Goal: Information Seeking & Learning: Learn about a topic

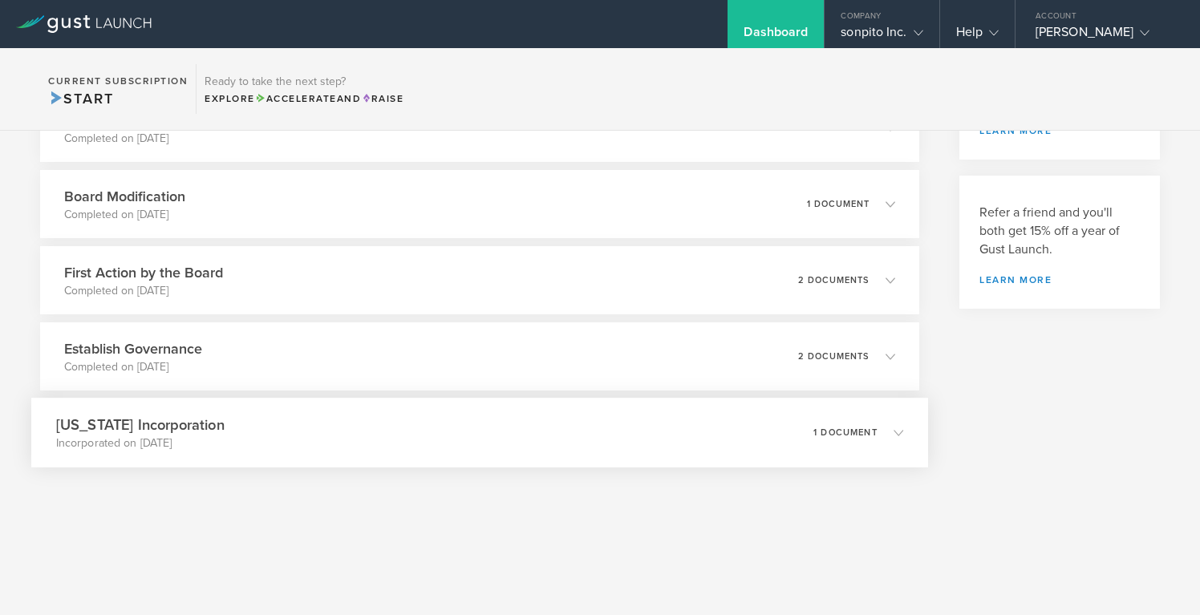
scroll to position [388, 0]
click at [878, 351] on icon at bounding box center [891, 354] width 26 height 14
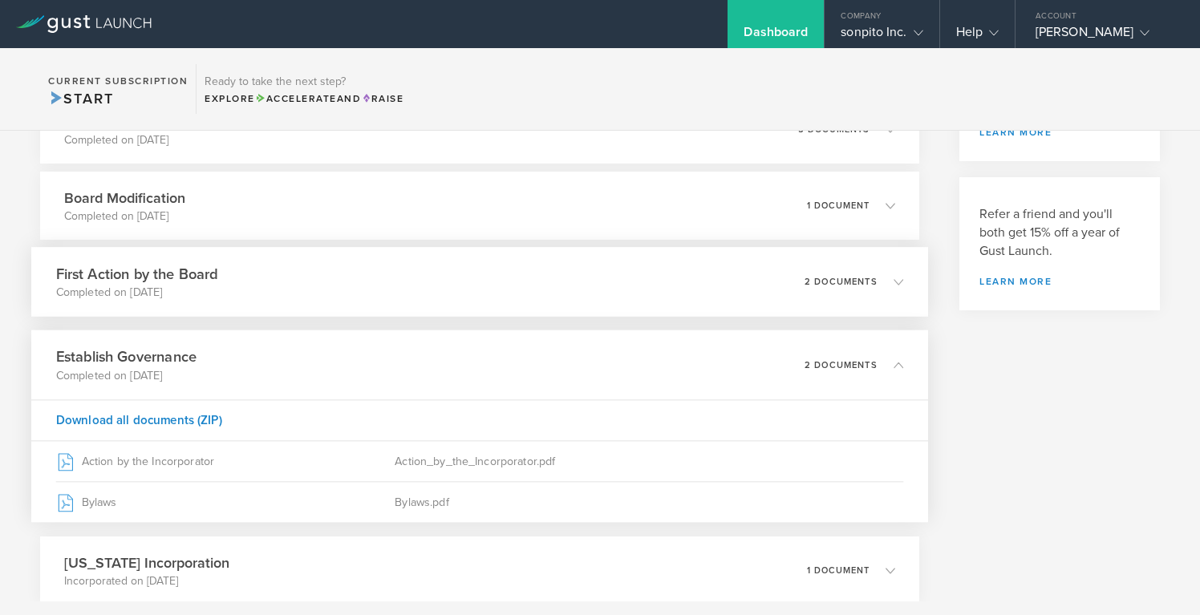
click at [894, 284] on div "First Action by the Board Completed on [DATE] 2 documents" at bounding box center [479, 282] width 897 height 70
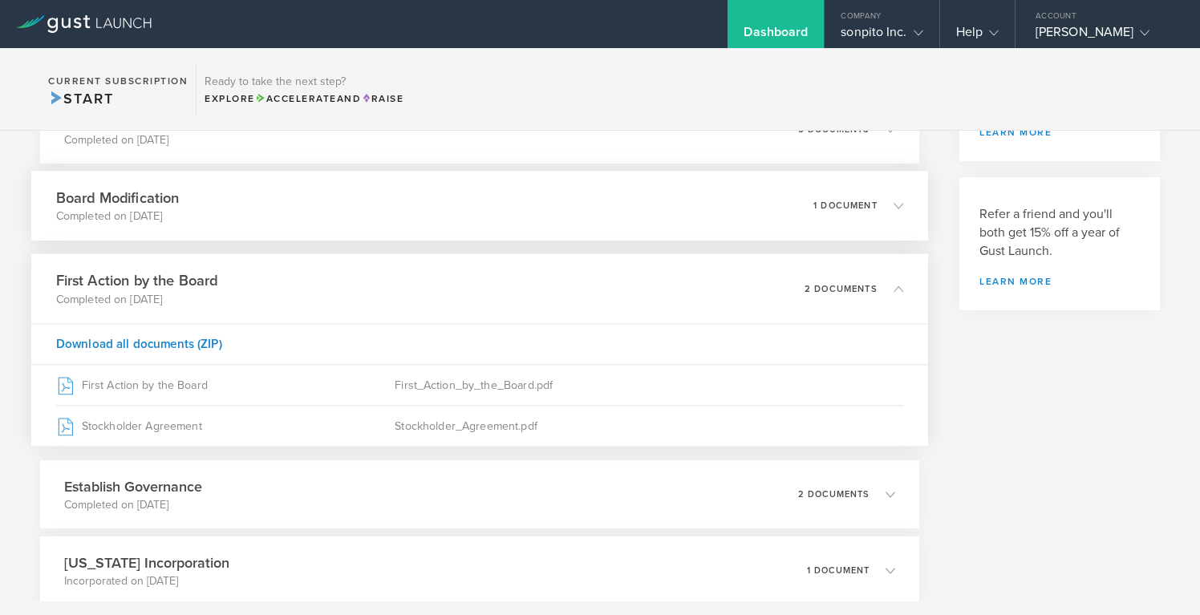
click at [878, 207] on icon at bounding box center [891, 205] width 26 height 14
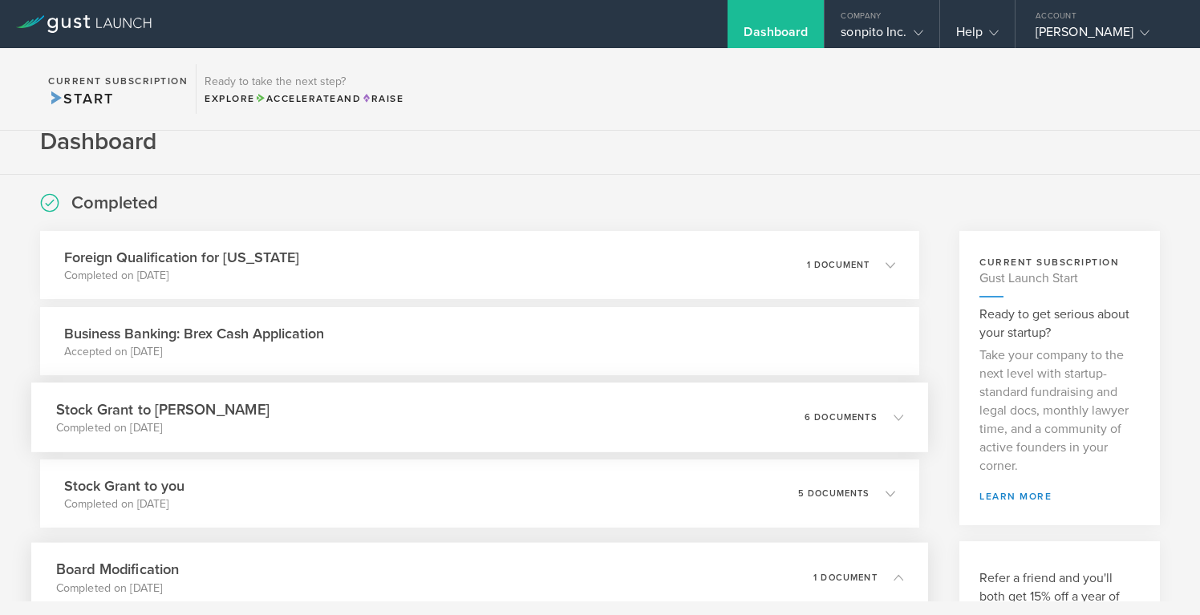
scroll to position [24, 0]
click at [825, 403] on div "6 documents" at bounding box center [854, 414] width 99 height 27
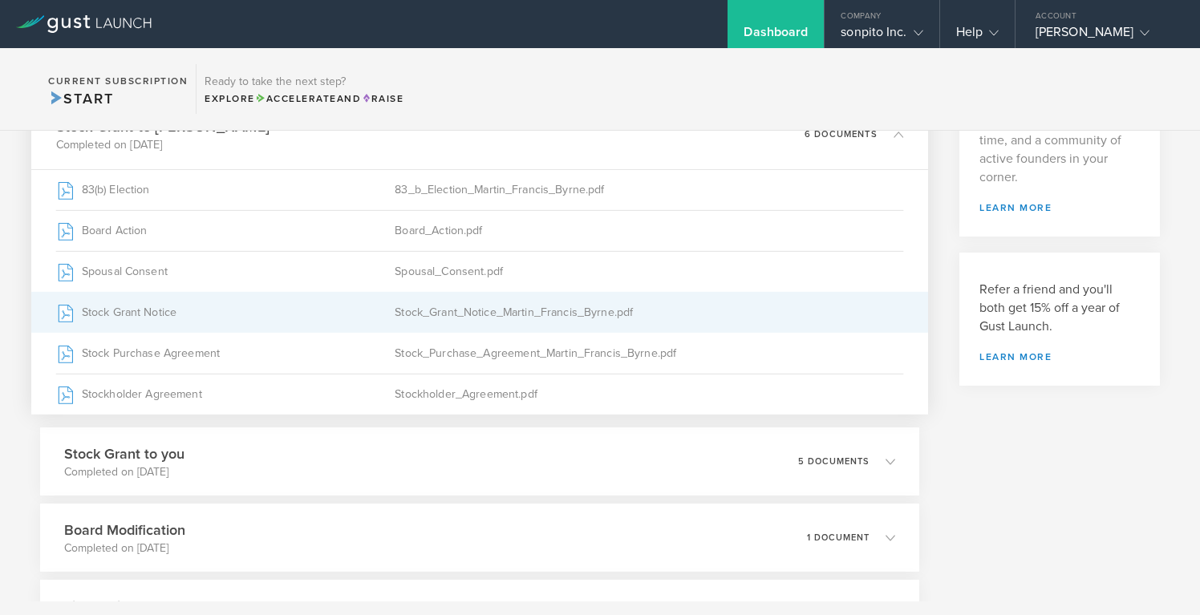
scroll to position [312, 0]
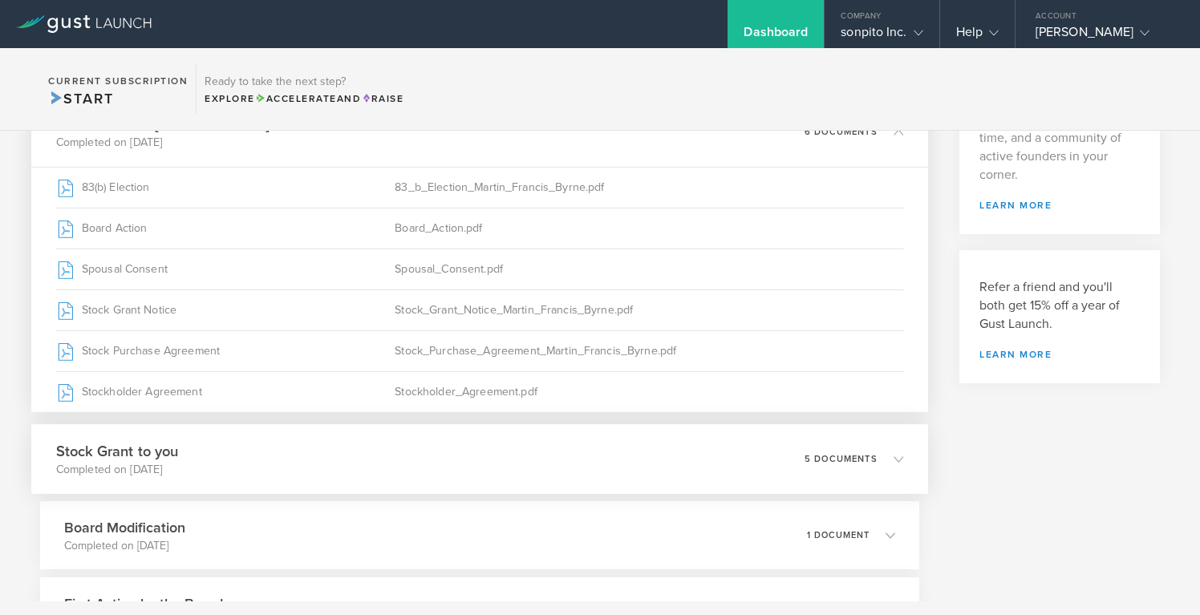
click at [851, 452] on div "5 documents" at bounding box center [854, 459] width 99 height 27
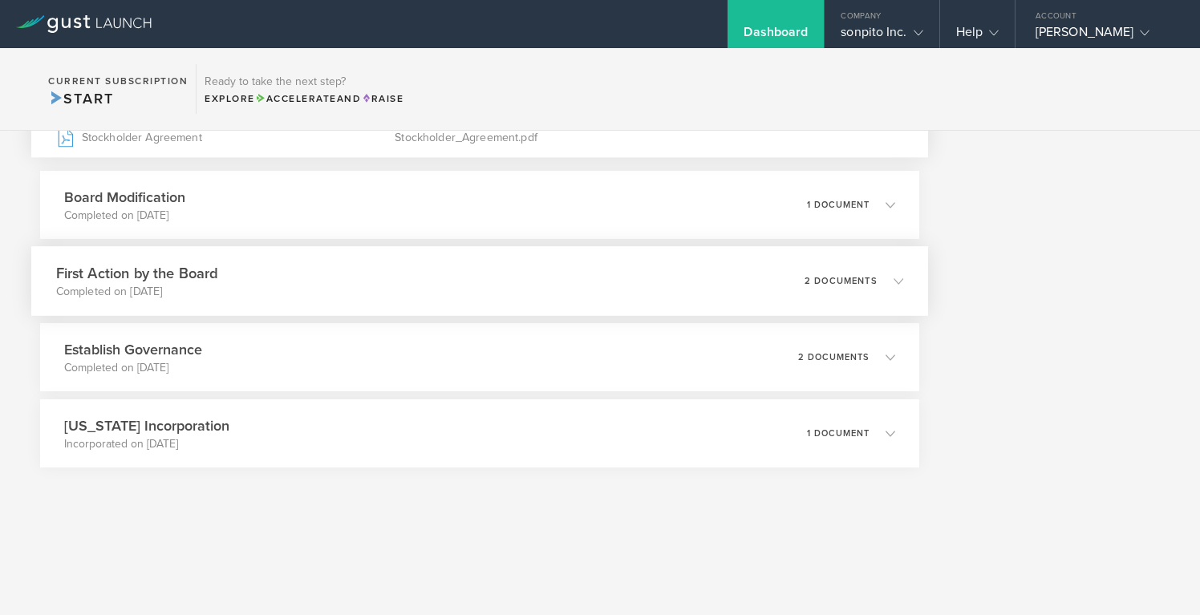
scroll to position [602, 0]
click at [844, 359] on p "2 documents" at bounding box center [841, 358] width 73 height 9
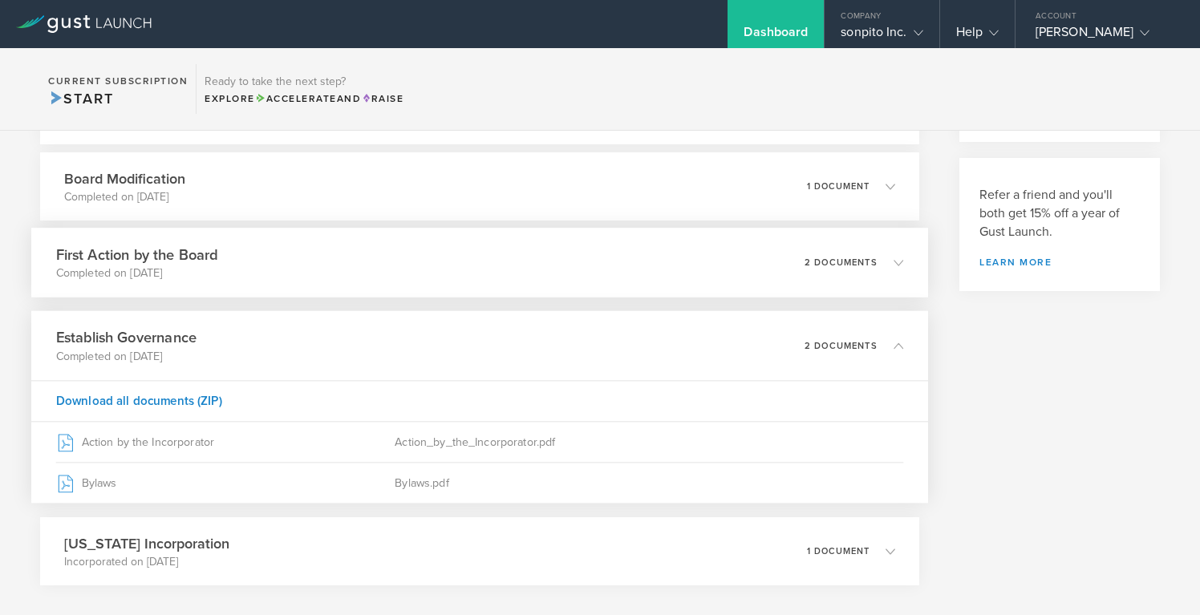
click at [861, 261] on p "2 documents" at bounding box center [841, 262] width 73 height 9
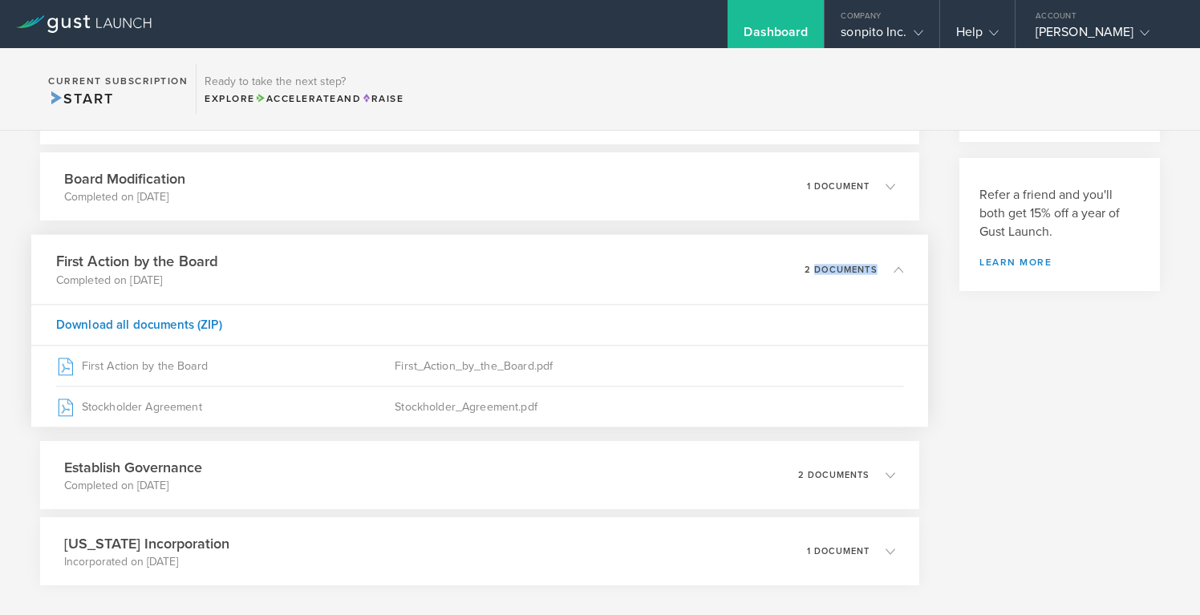
click at [861, 261] on div "2 documents" at bounding box center [854, 269] width 99 height 27
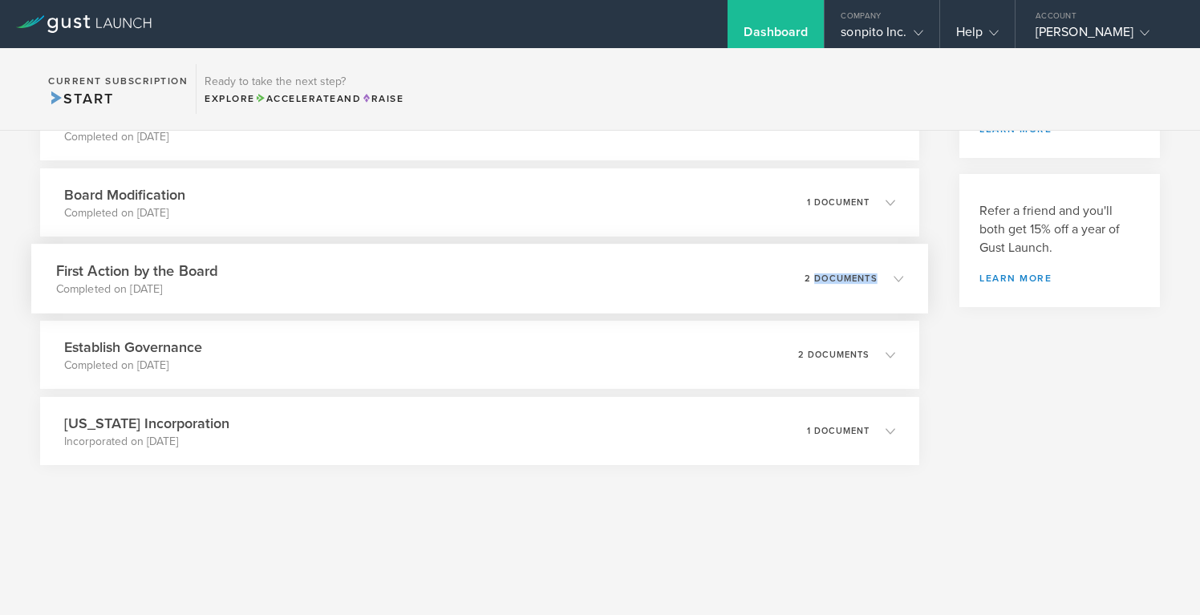
scroll to position [388, 0]
click at [864, 271] on div "2 documents" at bounding box center [854, 279] width 99 height 27
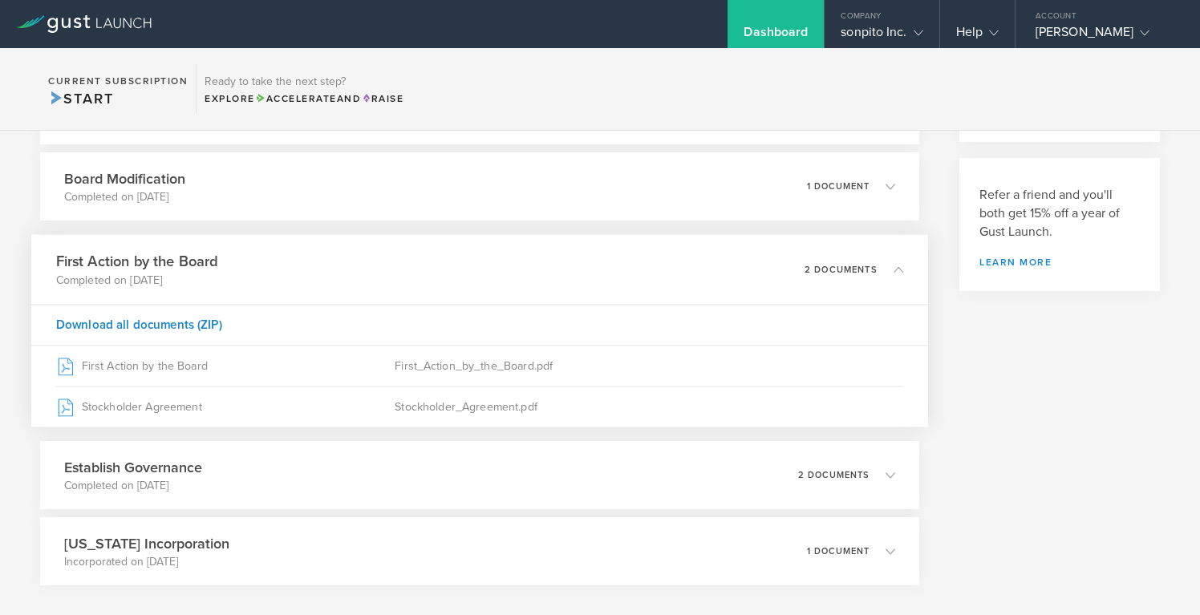
scroll to position [0, 0]
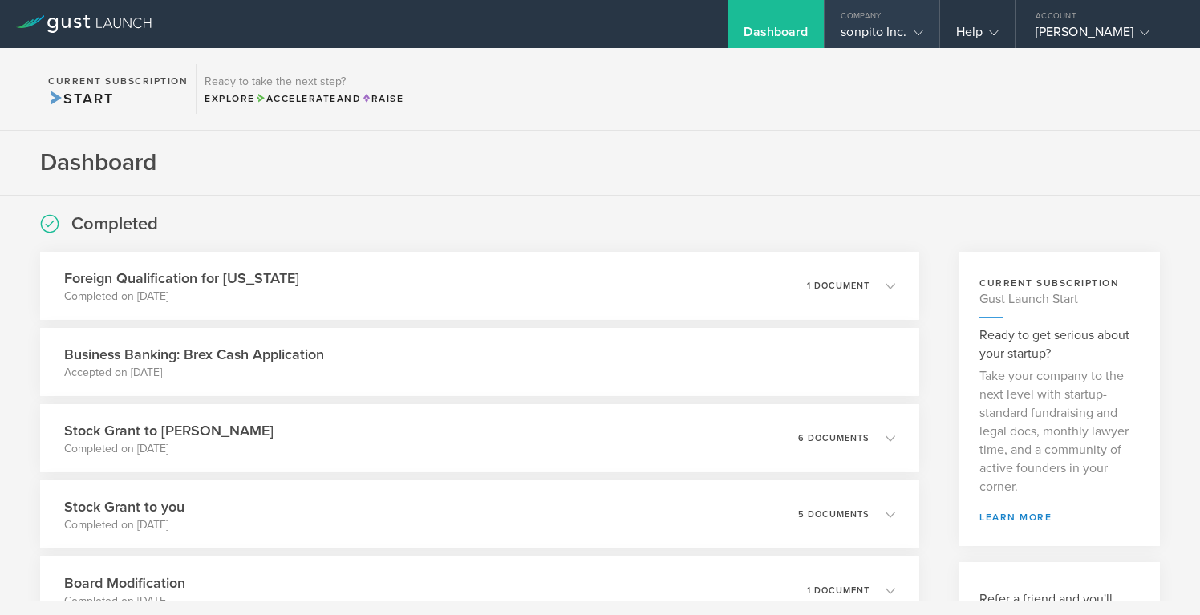
click at [888, 39] on div "sonpito Inc." at bounding box center [882, 36] width 82 height 24
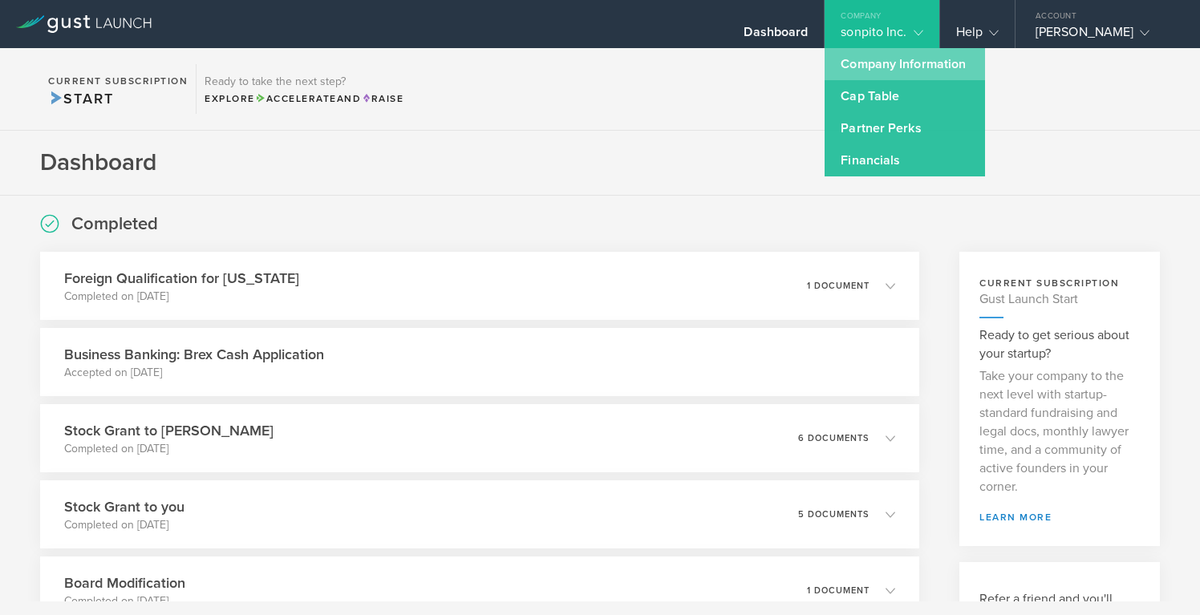
click at [910, 61] on link "Company Information" at bounding box center [905, 64] width 160 height 32
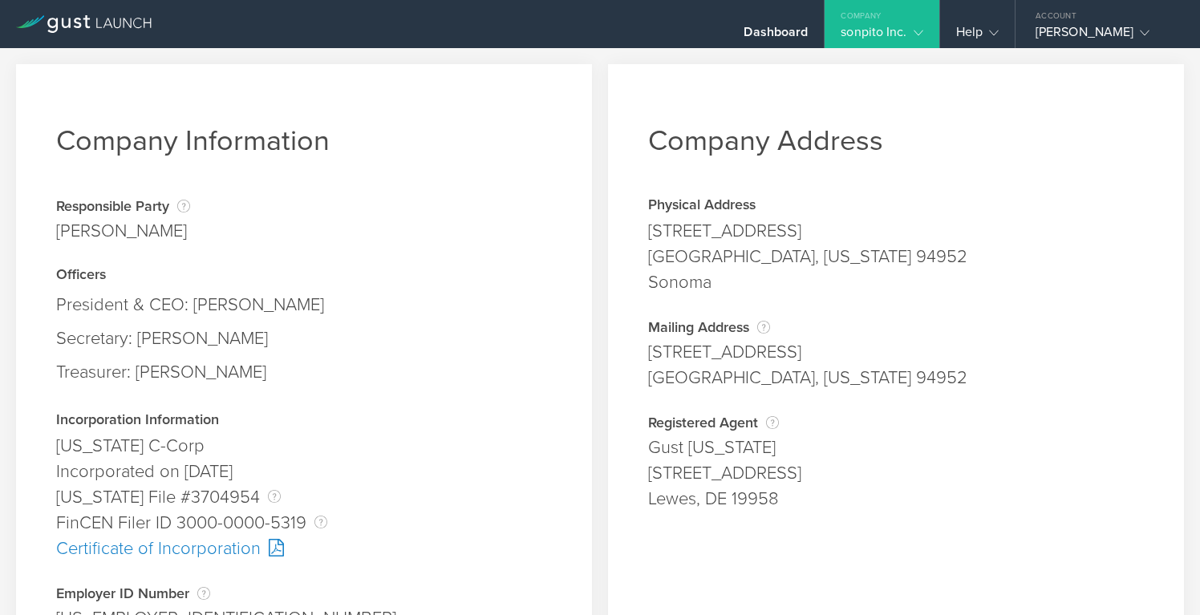
click at [907, 37] on gust-icon at bounding box center [915, 32] width 16 height 16
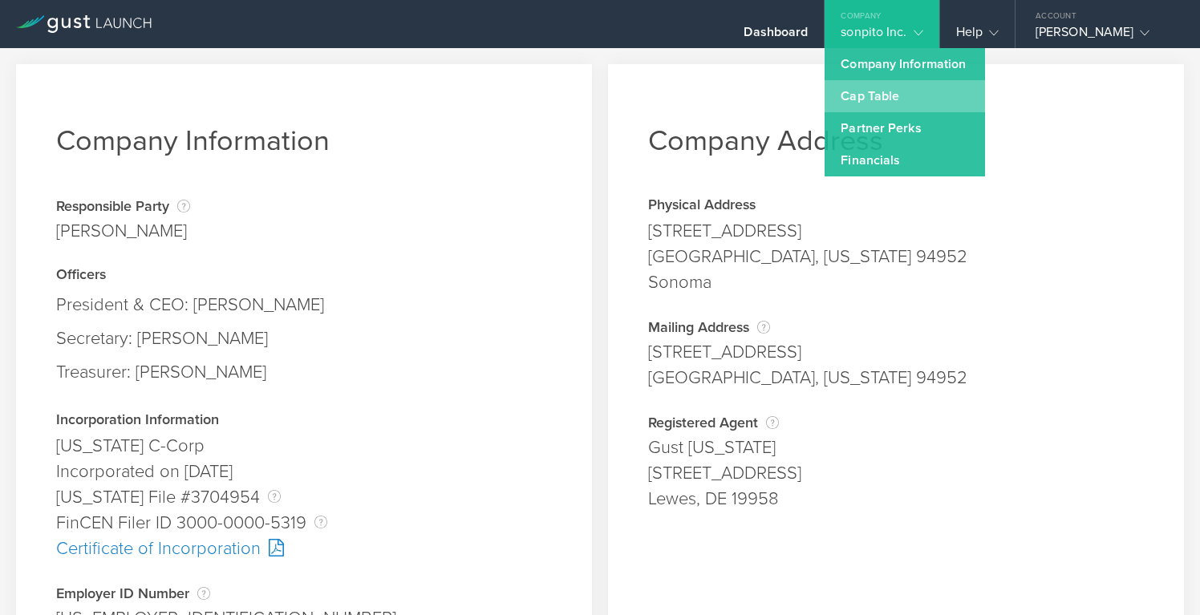
click at [888, 97] on link "Cap Table" at bounding box center [905, 96] width 160 height 32
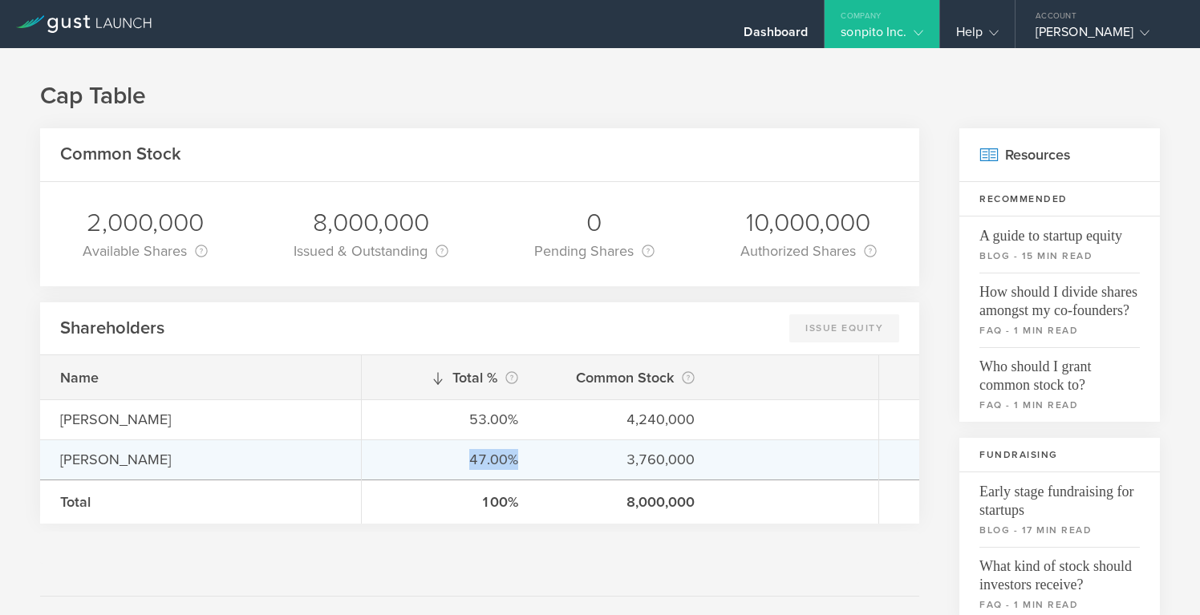
drag, startPoint x: 462, startPoint y: 456, endPoint x: 526, endPoint y: 456, distance: 64.2
click at [526, 456] on div "47.00% 3,760,000" at bounding box center [620, 460] width 517 height 40
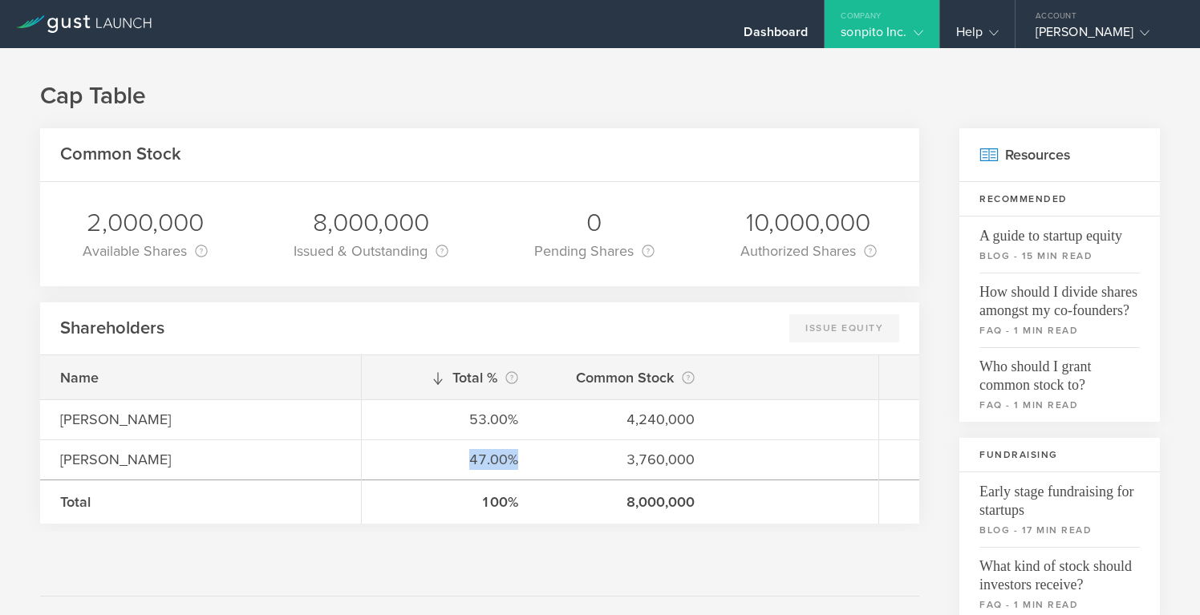
copy div "47.00%"
